Goal: Information Seeking & Learning: Check status

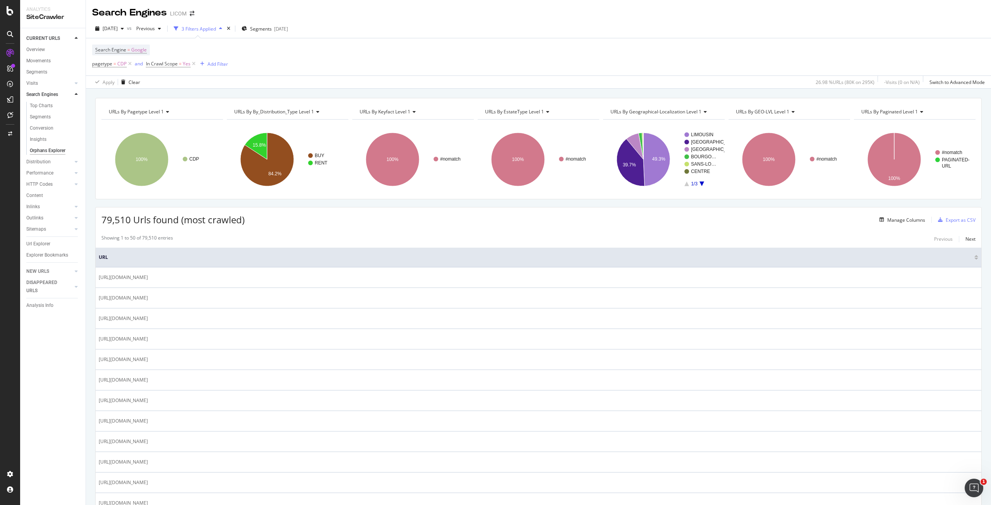
click at [450, 60] on div "Search Engine = Google pagetype = CDP and In Crawl Scope = Yes Add Filter" at bounding box center [538, 56] width 893 height 37
click at [409, 50] on div "Search Engine = Google pagetype = CDP and In Crawl Scope = Yes Add Filter" at bounding box center [538, 56] width 893 height 37
click at [405, 51] on div "Search Engine = Google pagetype = CDP and In Crawl Scope = Yes Add Filter" at bounding box center [538, 56] width 893 height 37
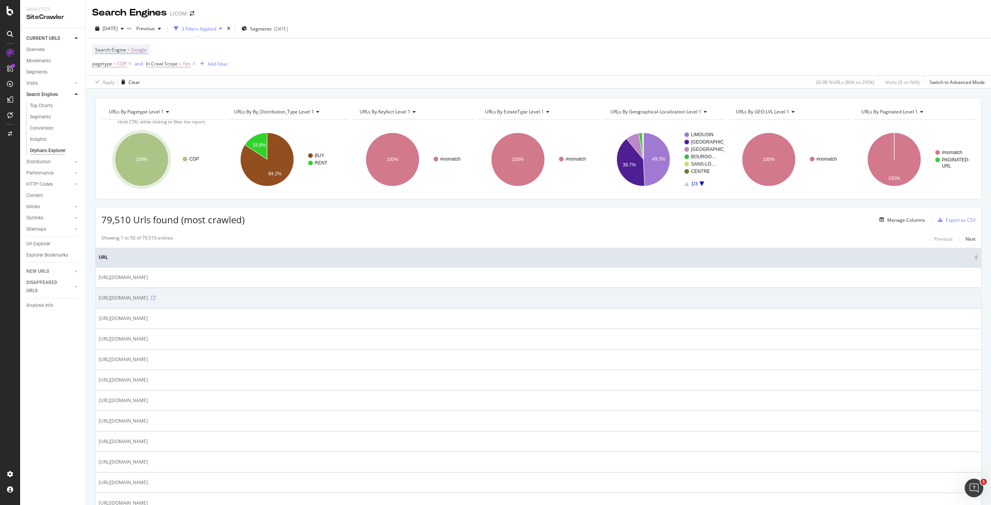
click at [156, 257] on icon at bounding box center [153, 298] width 5 height 5
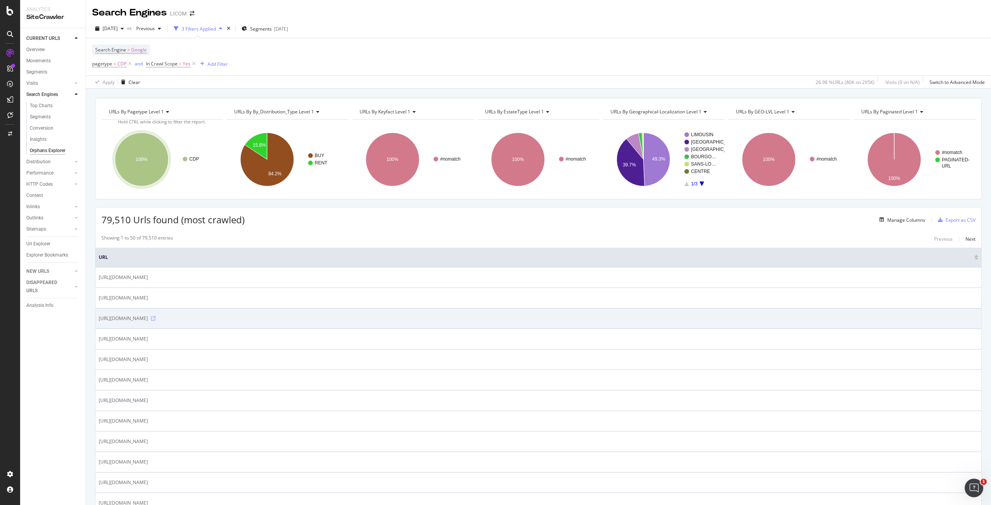
click at [156, 257] on icon at bounding box center [153, 318] width 5 height 5
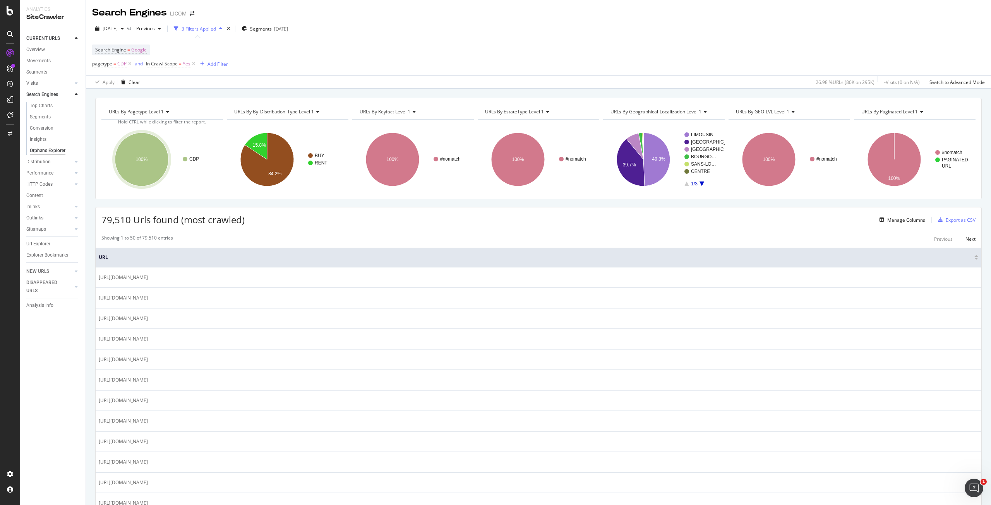
click at [344, 79] on div "Apply Clear 26.98 % URLs ( 80K on 295K ) - Visits ( 0 on N/A ) Switch to Advanc…" at bounding box center [538, 81] width 905 height 13
click at [333, 76] on div "Apply Clear 26.98 % URLs ( 80K on 295K ) - Visits ( 0 on N/A ) Switch to Advanc…" at bounding box center [538, 81] width 905 height 13
